Goal: Task Accomplishment & Management: Understand process/instructions

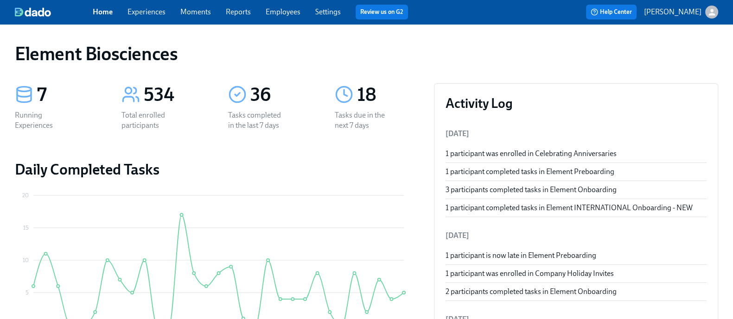
click at [300, 11] on link "Employees" at bounding box center [283, 11] width 35 height 9
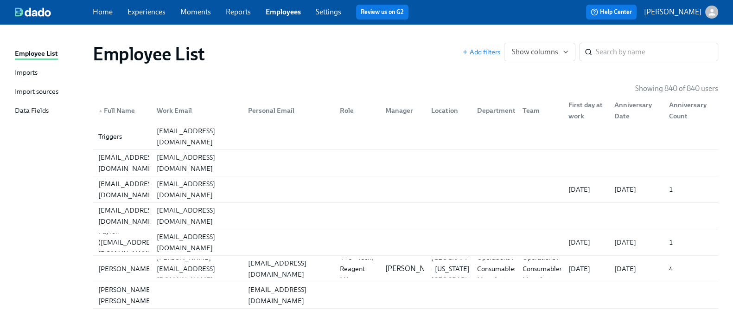
click at [38, 75] on div "Imports" at bounding box center [26, 73] width 23 height 12
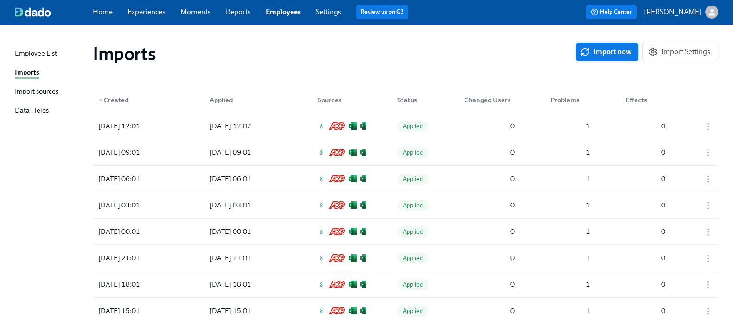
click at [612, 51] on span "Import now" at bounding box center [607, 51] width 50 height 9
click at [703, 128] on icon "button" at bounding box center [707, 126] width 9 height 9
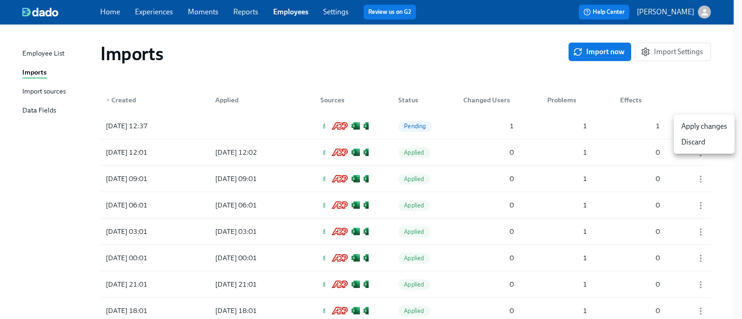
click at [684, 123] on div "Apply changes" at bounding box center [704, 126] width 46 height 10
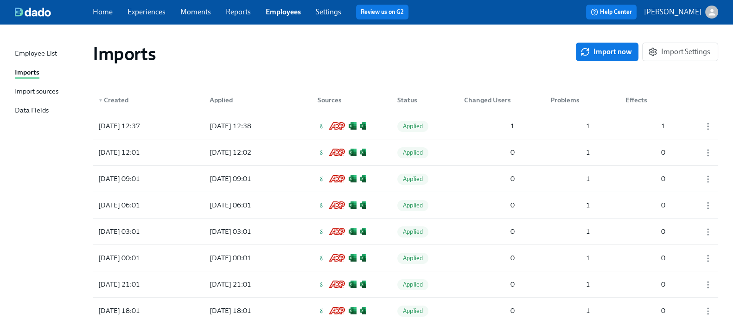
click at [163, 13] on link "Experiences" at bounding box center [146, 11] width 38 height 9
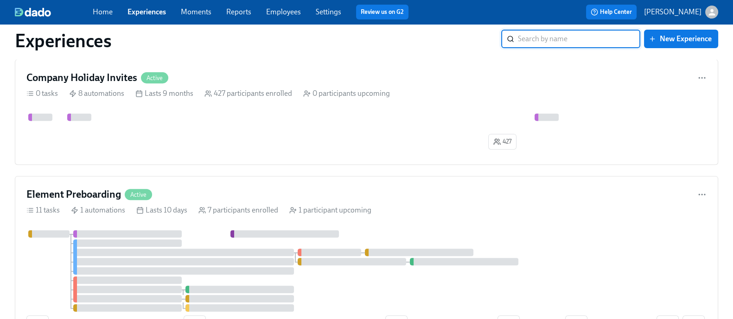
scroll to position [594, 0]
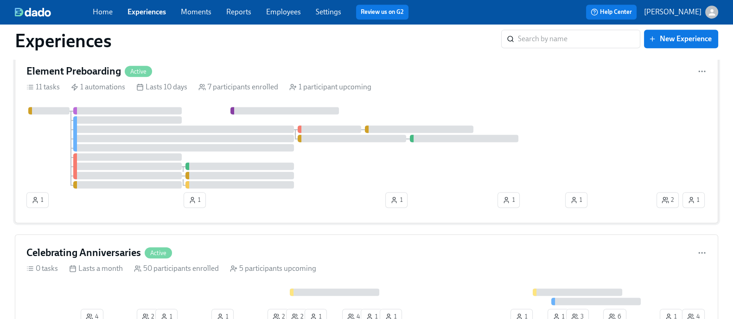
click at [389, 178] on div at bounding box center [340, 148] width 628 height 82
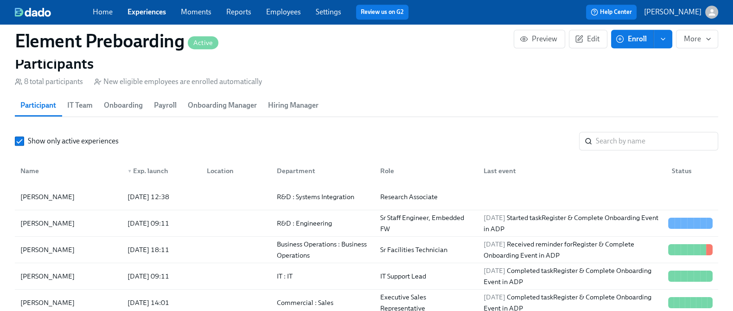
scroll to position [835, 0]
click at [98, 202] on div "Pazinah Bhadha" at bounding box center [68, 196] width 103 height 19
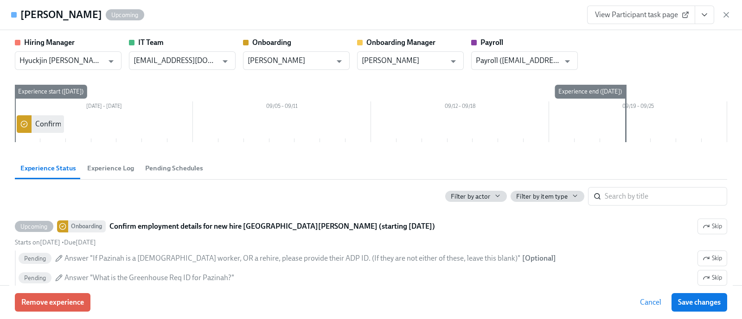
click at [707, 11] on icon "View task page" at bounding box center [704, 14] width 9 height 9
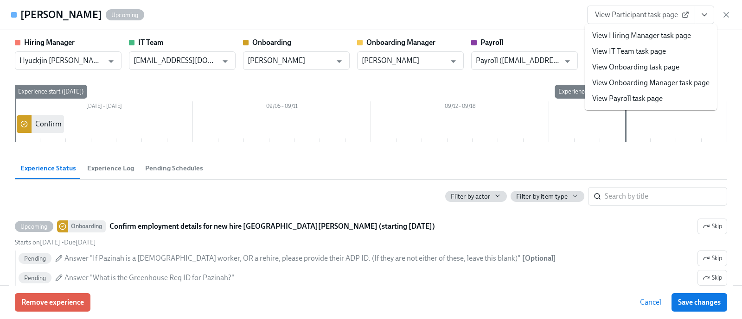
click at [642, 60] on li "View Onboarding task page" at bounding box center [651, 67] width 132 height 16
click at [615, 65] on link "View Onboarding task page" at bounding box center [635, 67] width 87 height 10
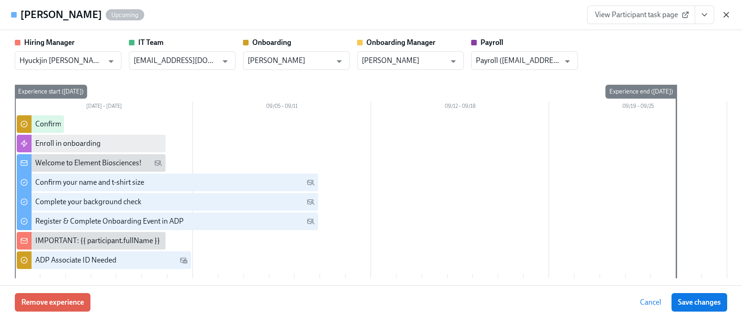
click at [728, 18] on icon "button" at bounding box center [725, 14] width 9 height 9
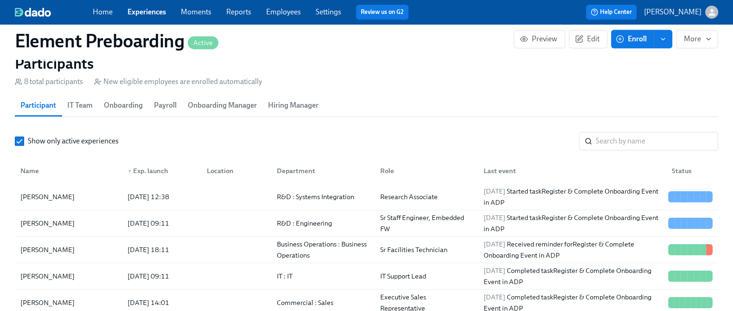
scroll to position [0, 1062]
